Goal: Navigation & Orientation: Find specific page/section

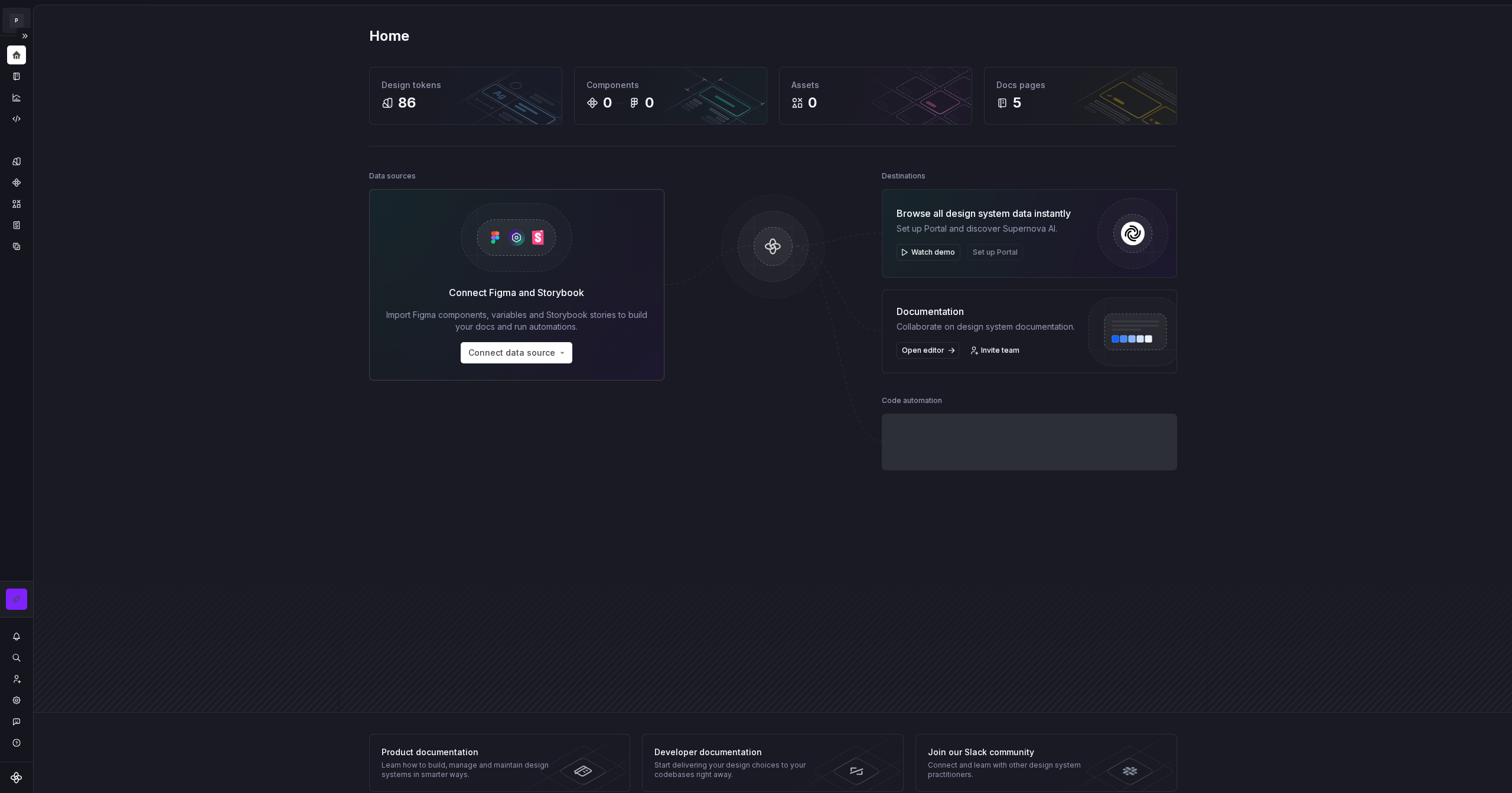
click at [24, 26] on html "P My Design System CL Design system data Home Design tokens 86 Components 0 0 A…" at bounding box center [756, 396] width 1512 height 793
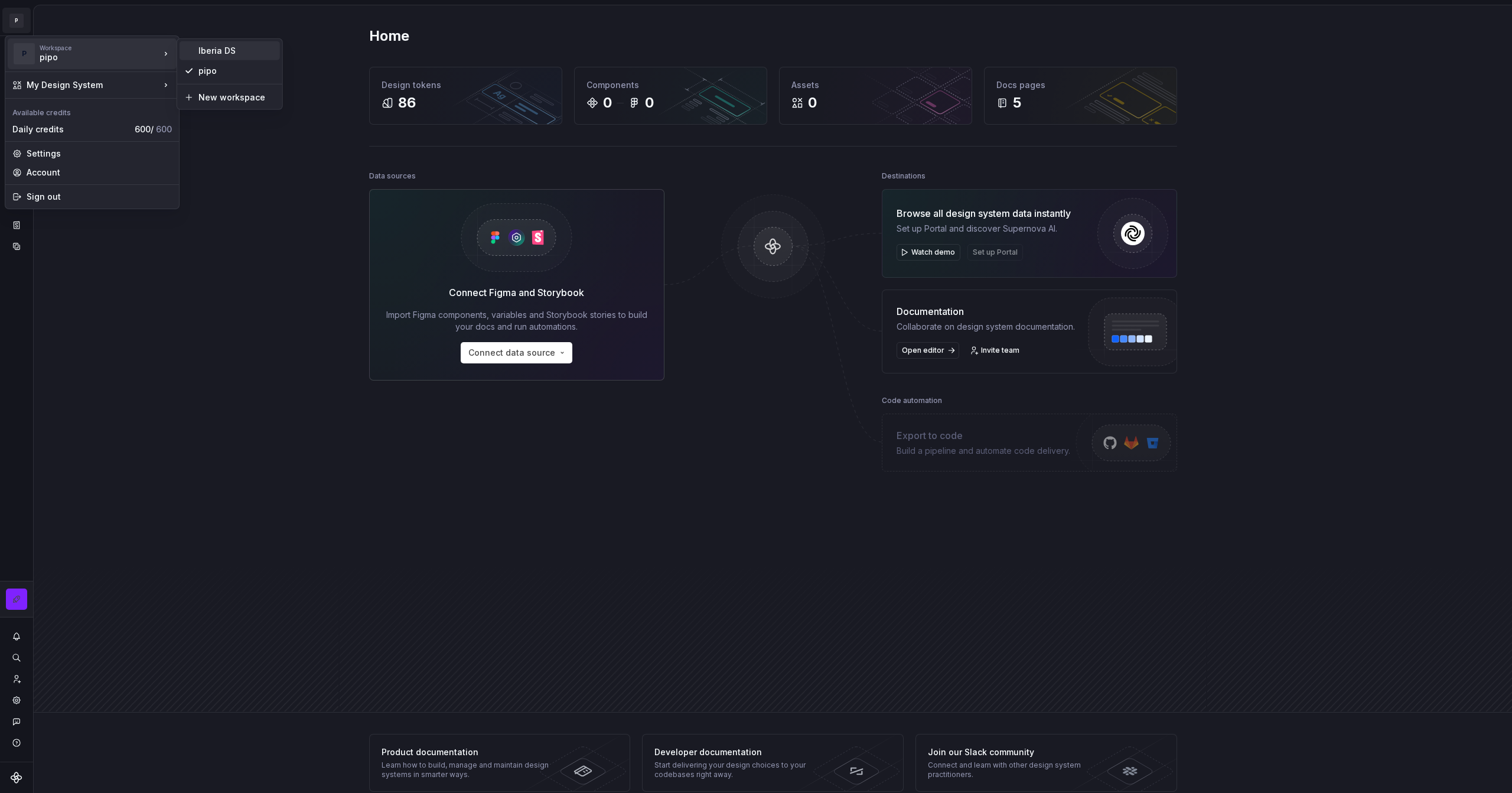
click at [202, 56] on div "Iberia DS" at bounding box center [230, 50] width 101 height 19
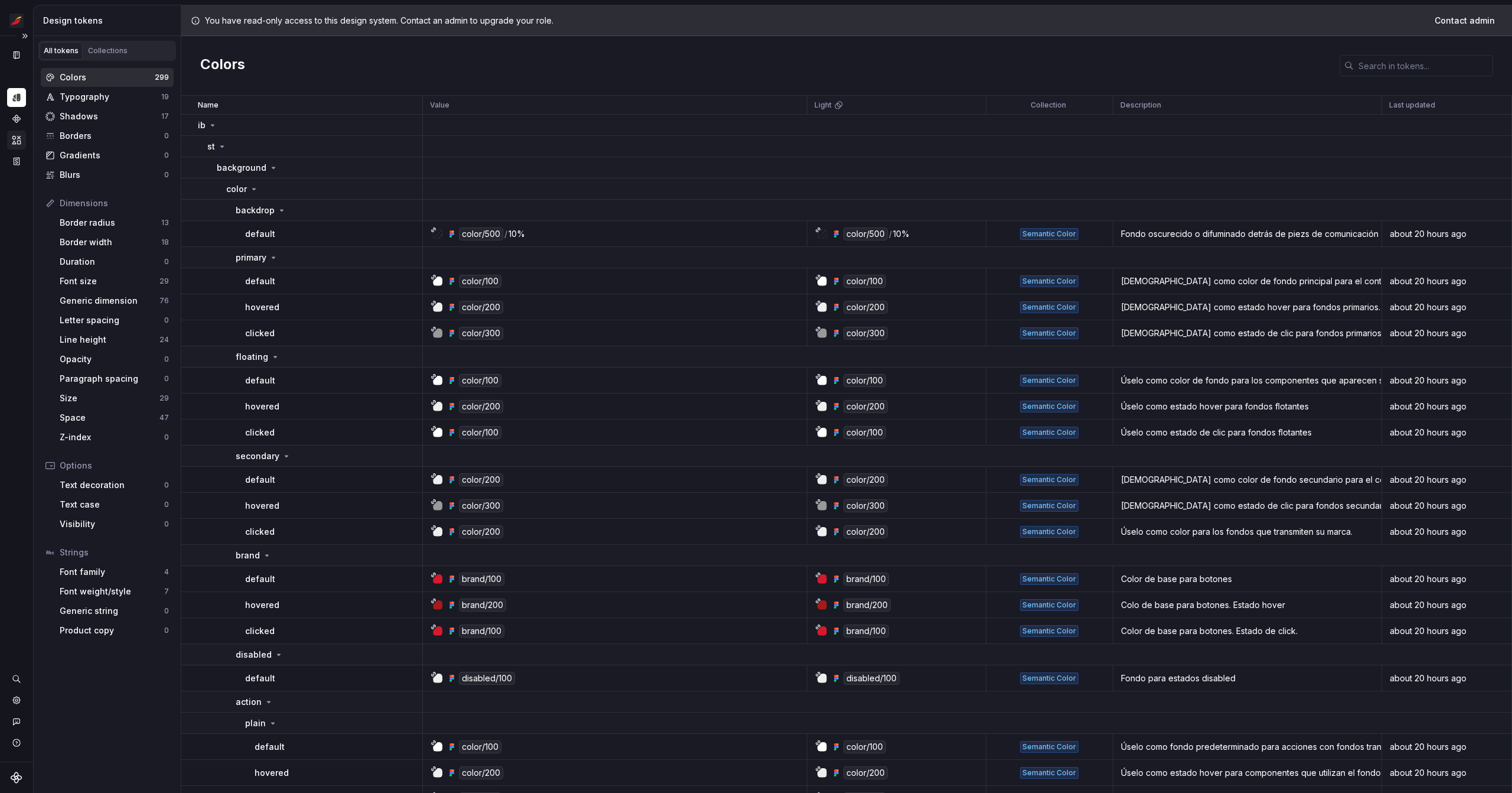
click at [22, 137] on div "Assets" at bounding box center [16, 139] width 19 height 19
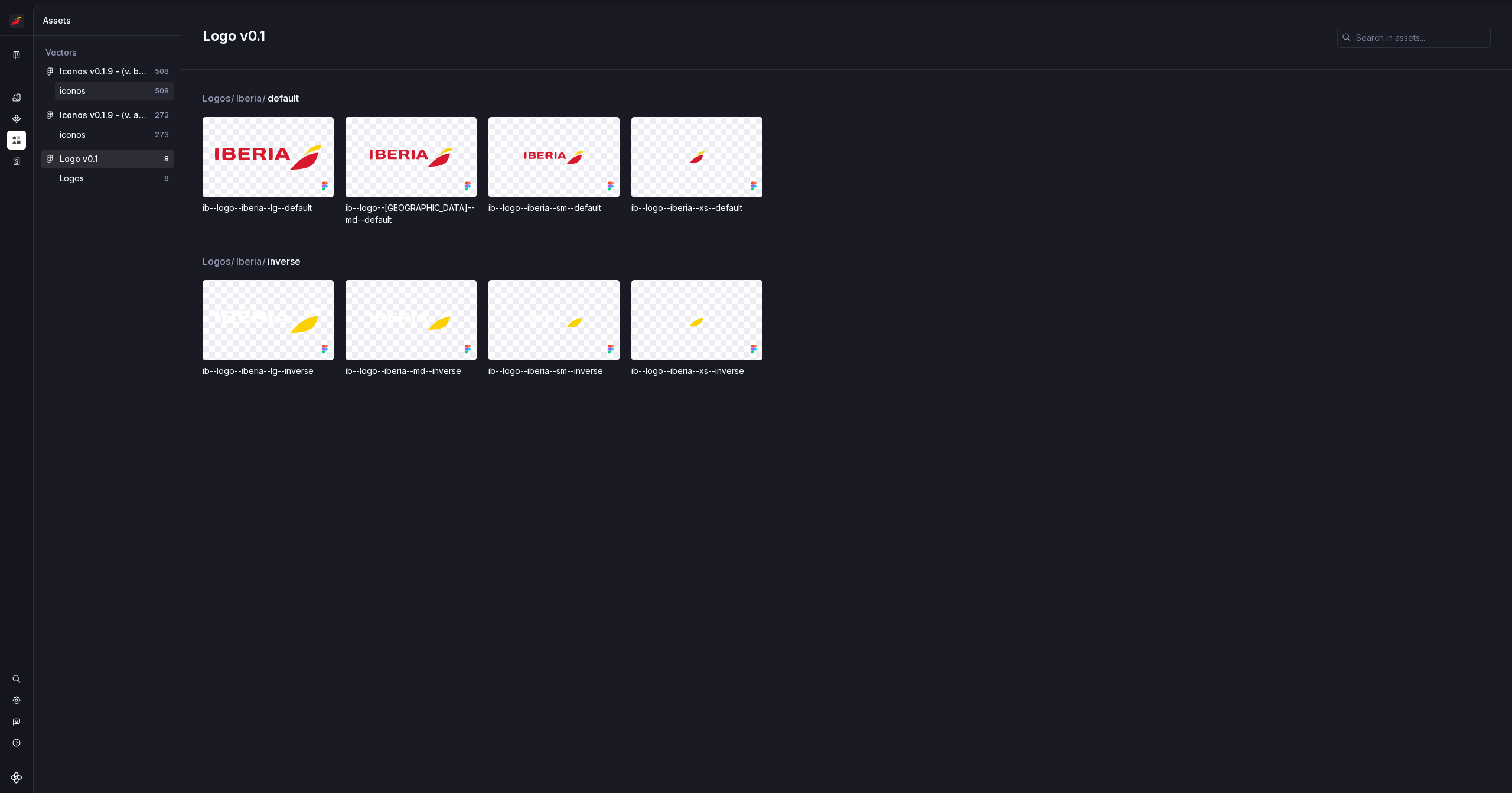
click at [93, 90] on div "iconos" at bounding box center [107, 91] width 95 height 12
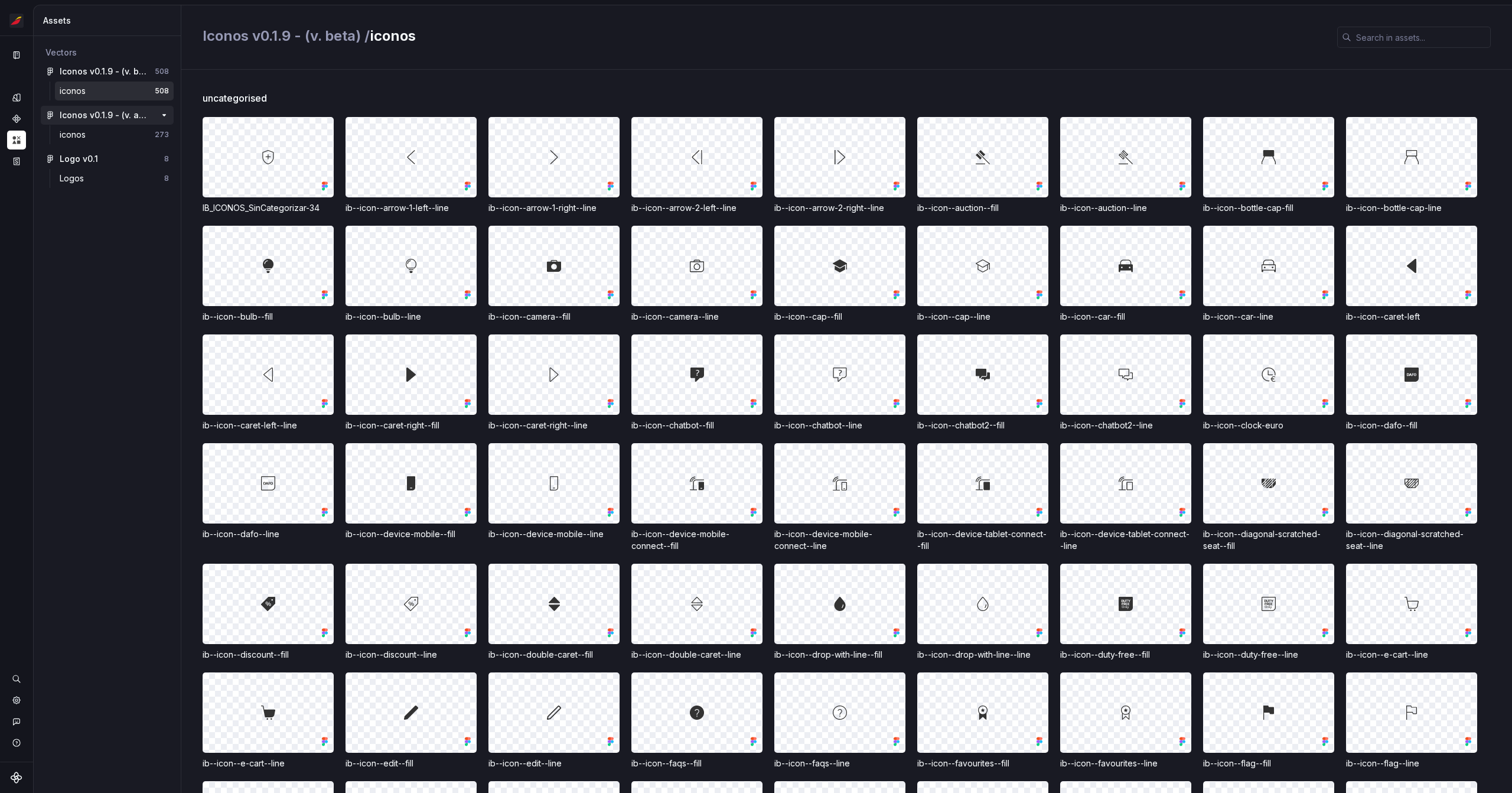
click at [103, 117] on div "Iconos v0.1.9 - (v. actual)" at bounding box center [103, 116] width 88 height 12
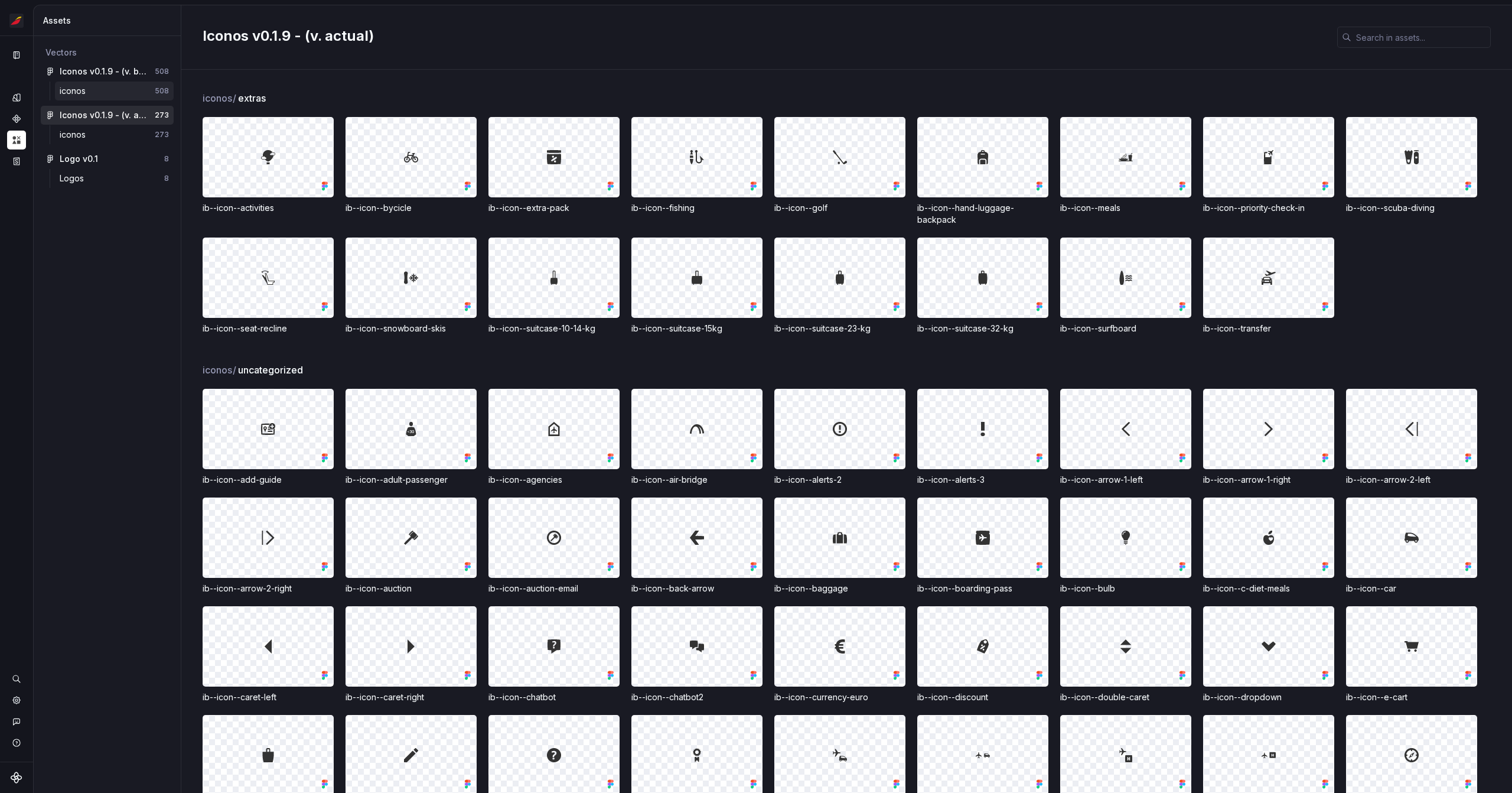
click at [87, 94] on div "iconos" at bounding box center [74, 91] width 31 height 12
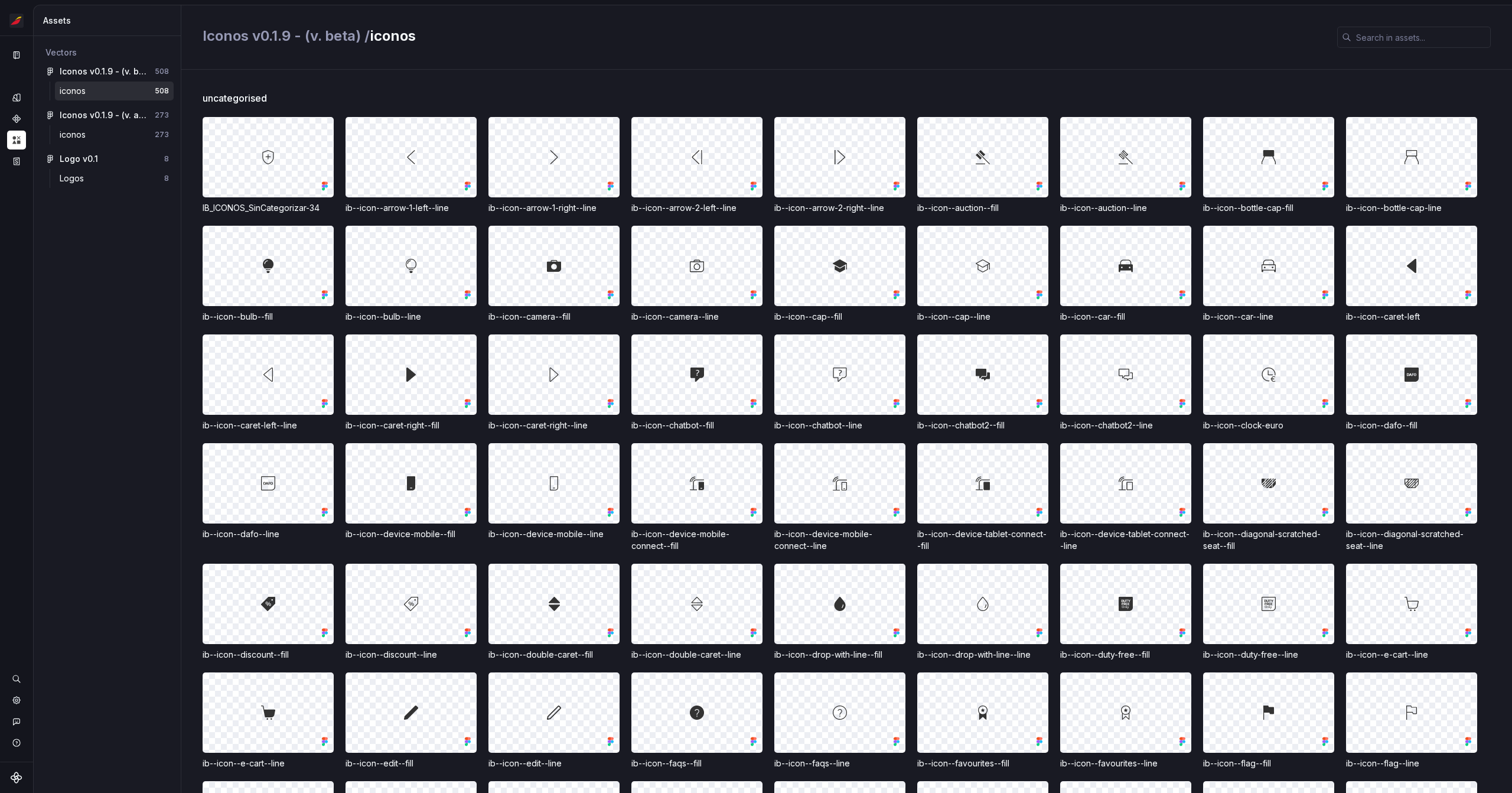
click at [240, 102] on span "uncategorised" at bounding box center [234, 98] width 64 height 14
